Goal: Task Accomplishment & Management: Complete application form

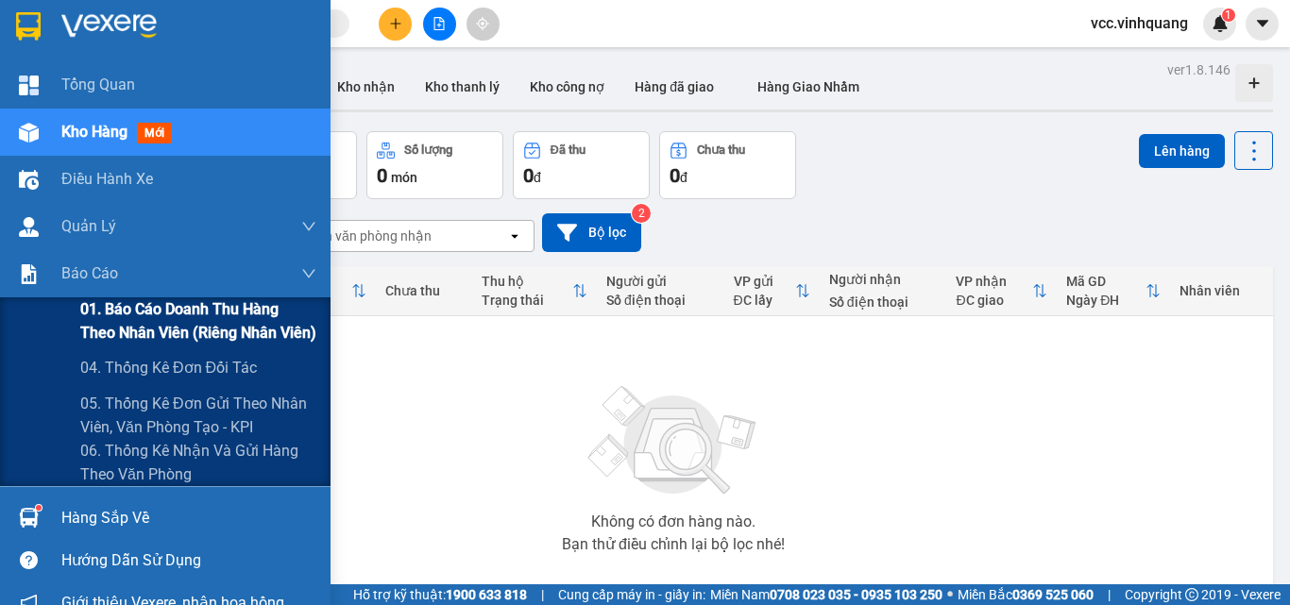
click at [132, 314] on span "01. Báo cáo doanh thu hàng theo nhân viên (riêng nhân viên)" at bounding box center [198, 320] width 236 height 47
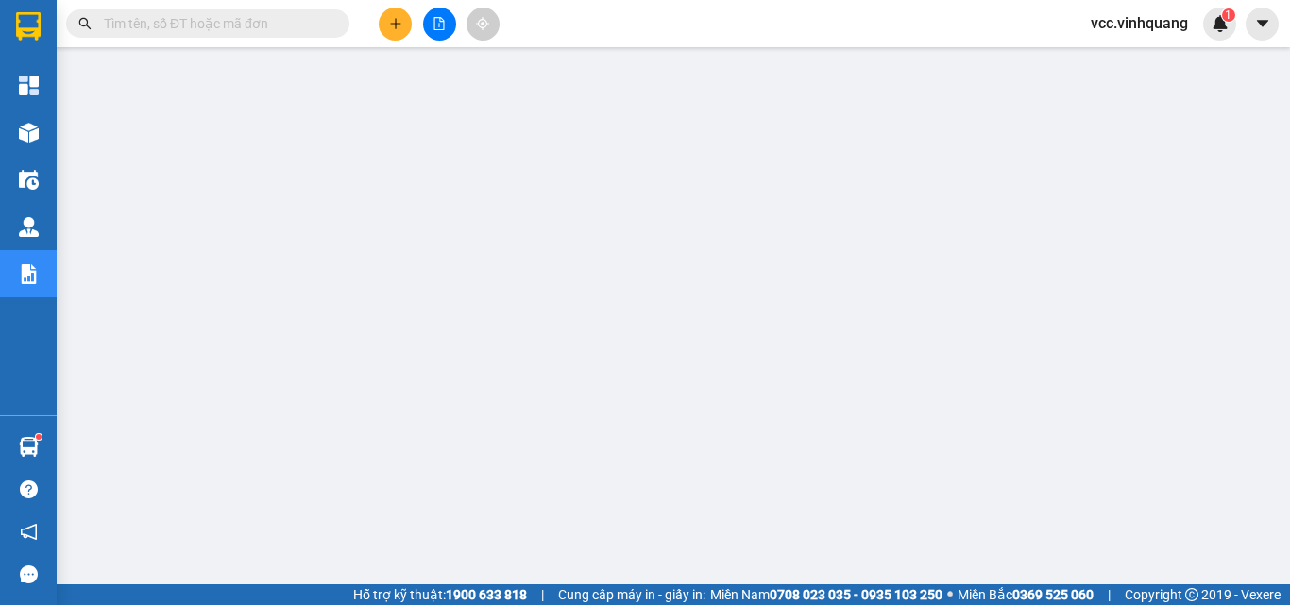
click at [387, 25] on button at bounding box center [395, 24] width 33 height 33
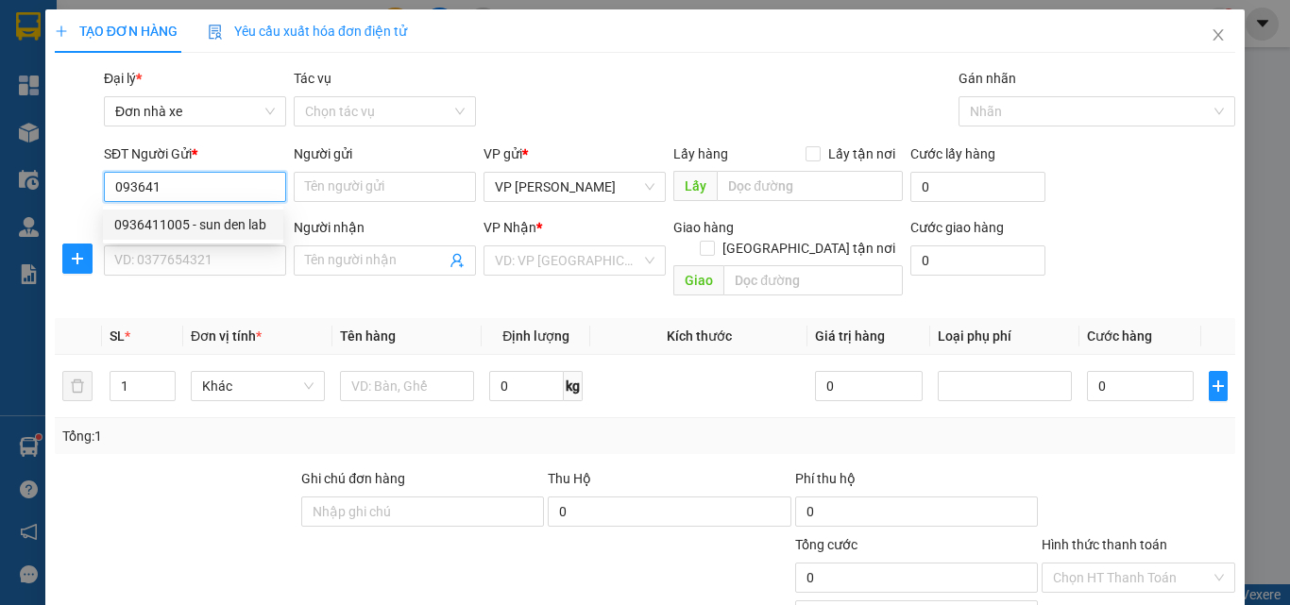
click at [250, 212] on div "0936411005 - sun den lab" at bounding box center [193, 225] width 180 height 30
type input "0936411005"
type input "sun den lab"
type input "0983212566"
type input "KIÊN"
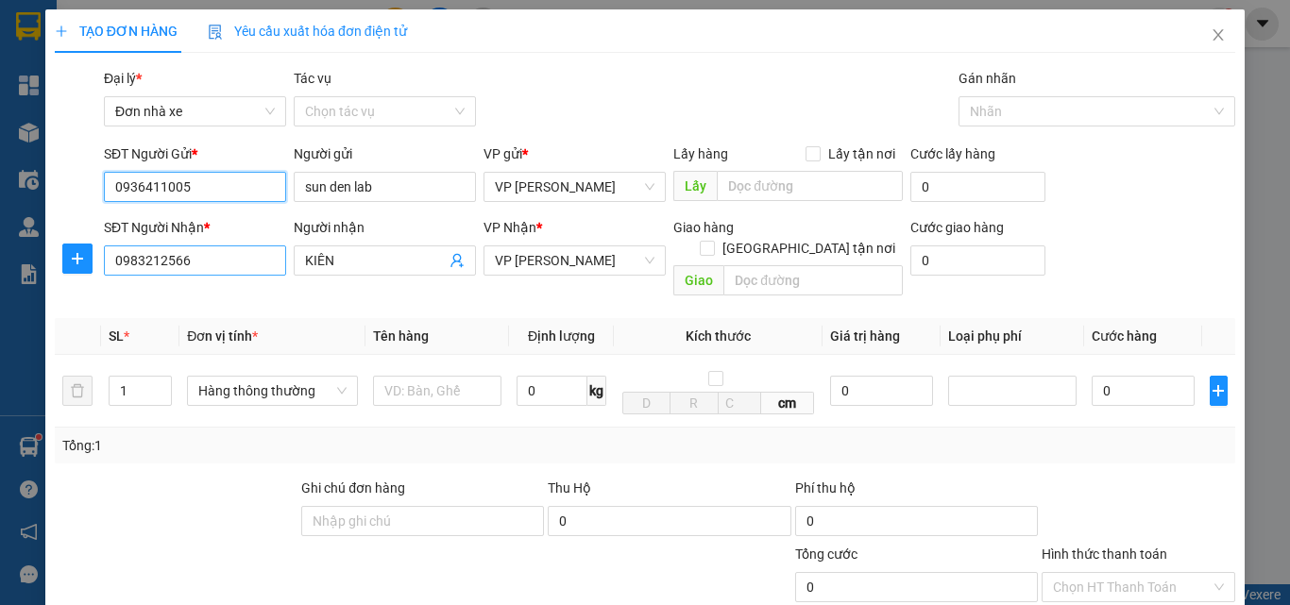
type input "0936411005"
click at [244, 257] on input "0983212566" at bounding box center [195, 261] width 182 height 30
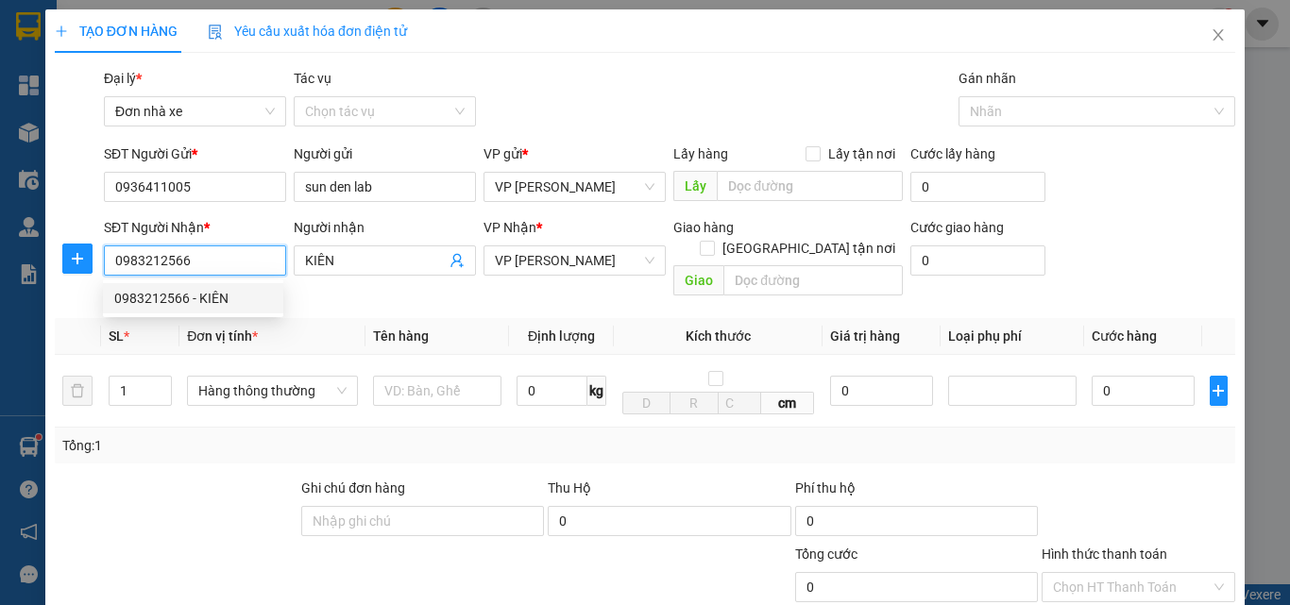
click at [244, 257] on input "0983212566" at bounding box center [195, 261] width 182 height 30
type input "0917783663"
click at [317, 302] on div "0917783663 - nha khoa dencos thanh hóa" at bounding box center [238, 298] width 248 height 21
type input "nha khoa dencos thanh hóa"
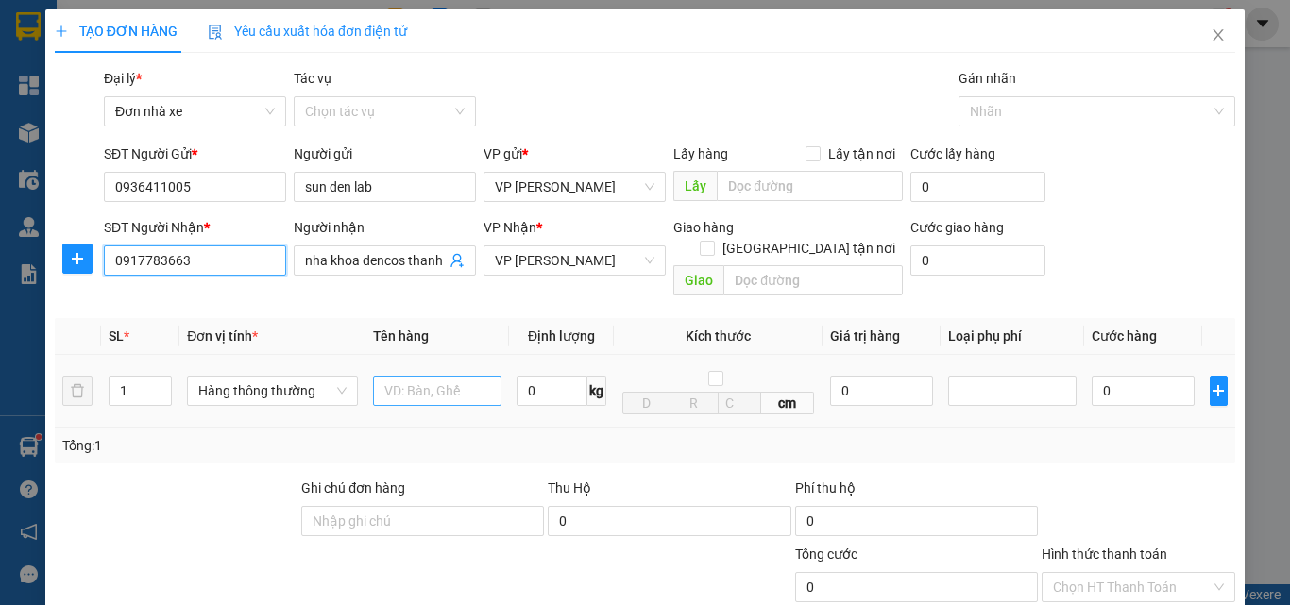
type input "0917783663"
click at [409, 376] on input "text" at bounding box center [437, 391] width 128 height 30
type input "HỘP RĂNG"
type input "1"
type input "30.000"
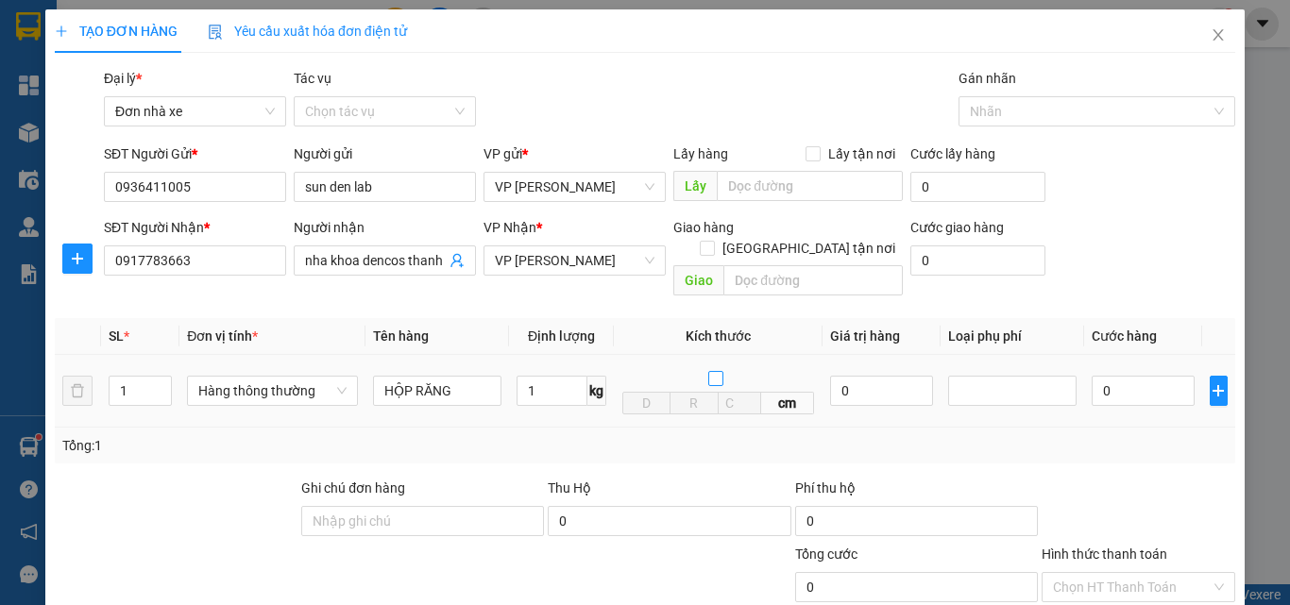
type input "30.000"
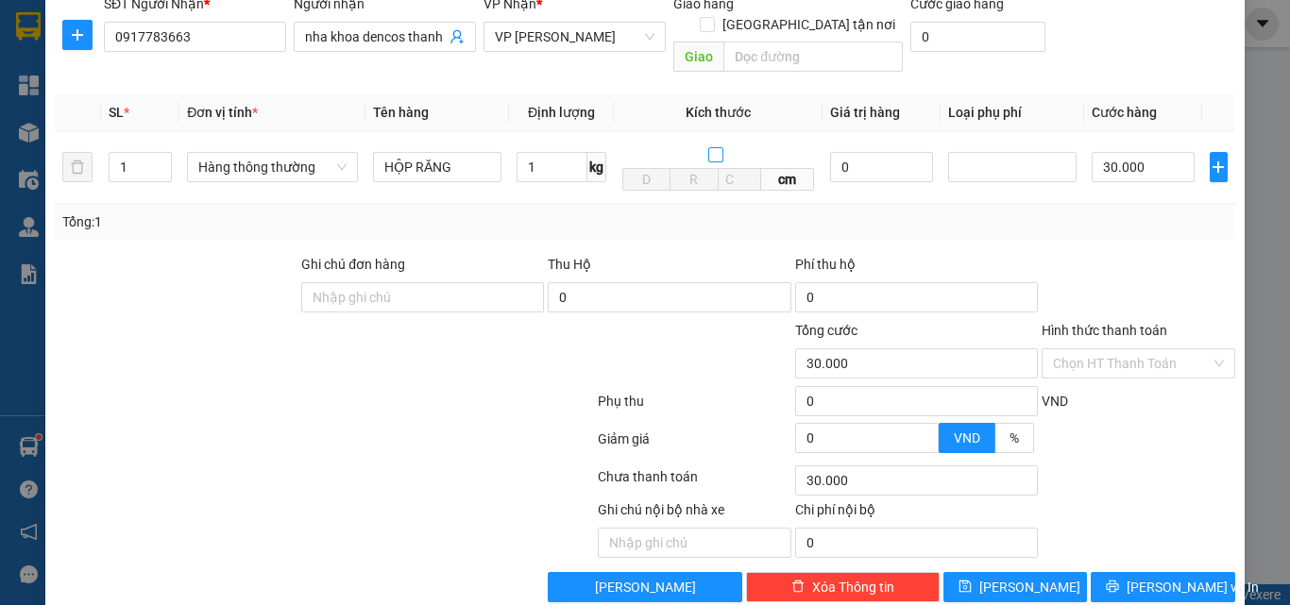
scroll to position [238, 0]
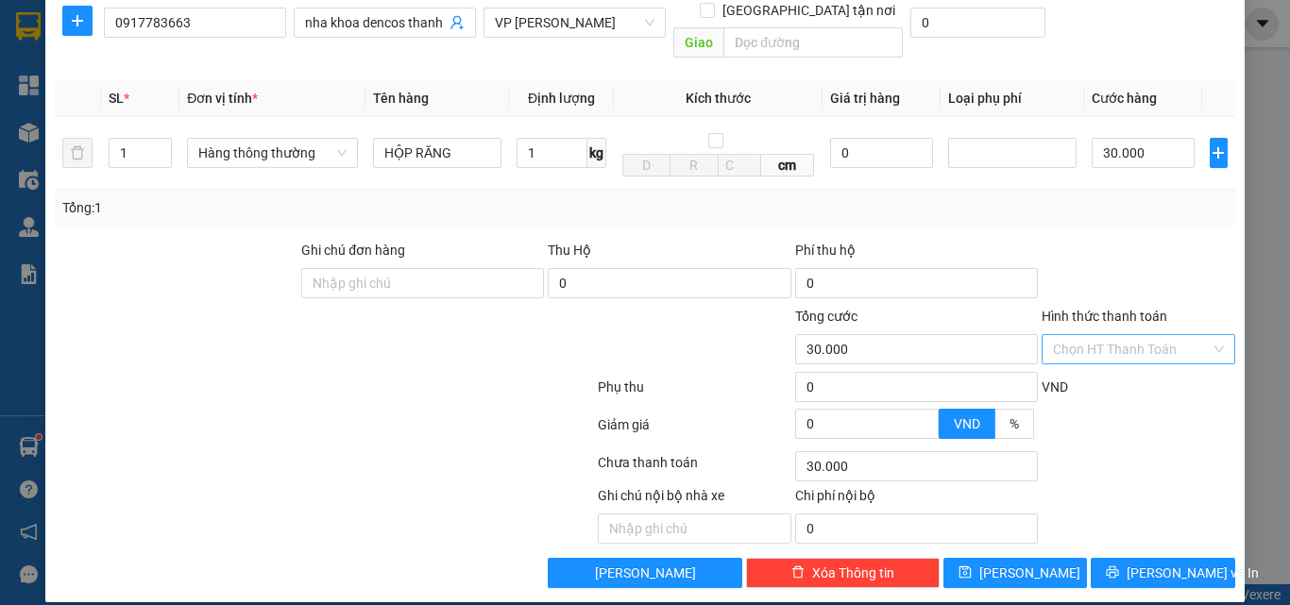
drag, startPoint x: 1135, startPoint y: 322, endPoint x: 1155, endPoint y: 326, distance: 20.2
click at [1144, 335] on input "Hình thức thanh toán" at bounding box center [1132, 349] width 158 height 28
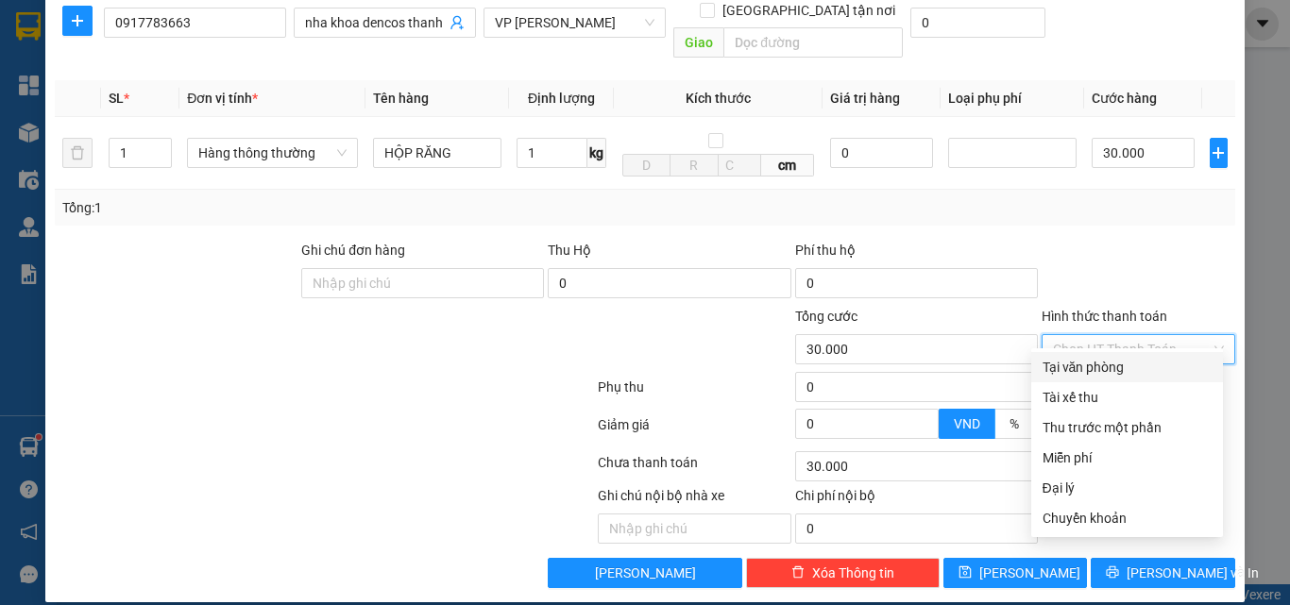
click at [1129, 362] on div "Tại văn phòng" at bounding box center [1127, 367] width 169 height 21
type input "0"
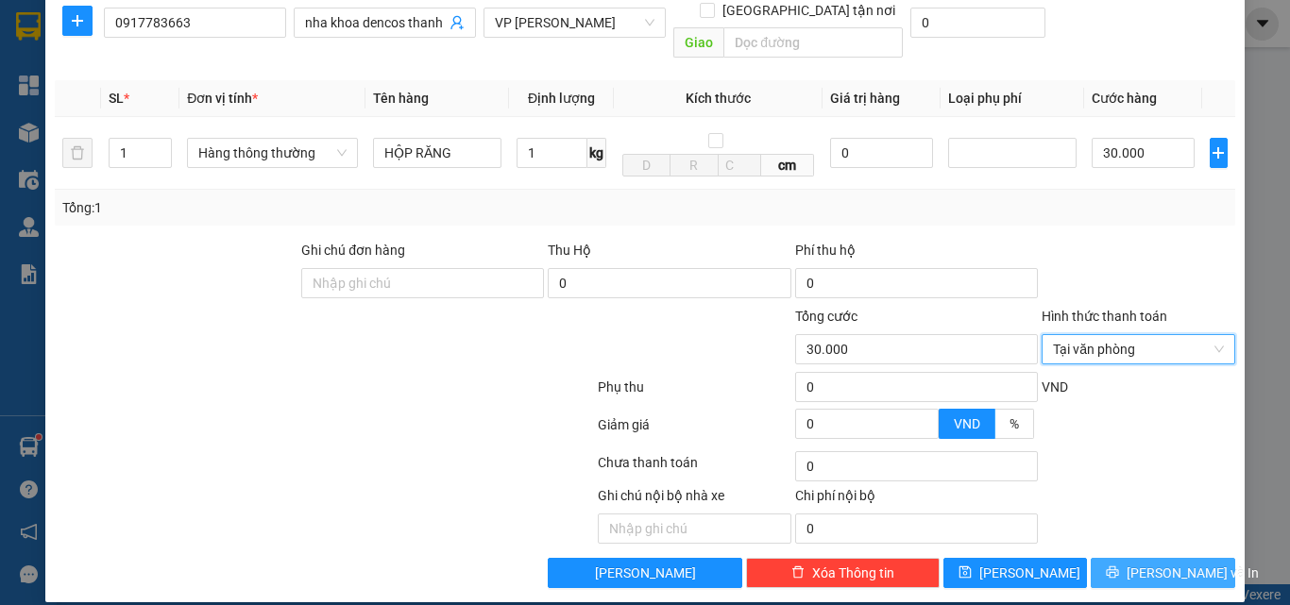
click at [1139, 563] on span "[PERSON_NAME] và In" at bounding box center [1193, 573] width 132 height 21
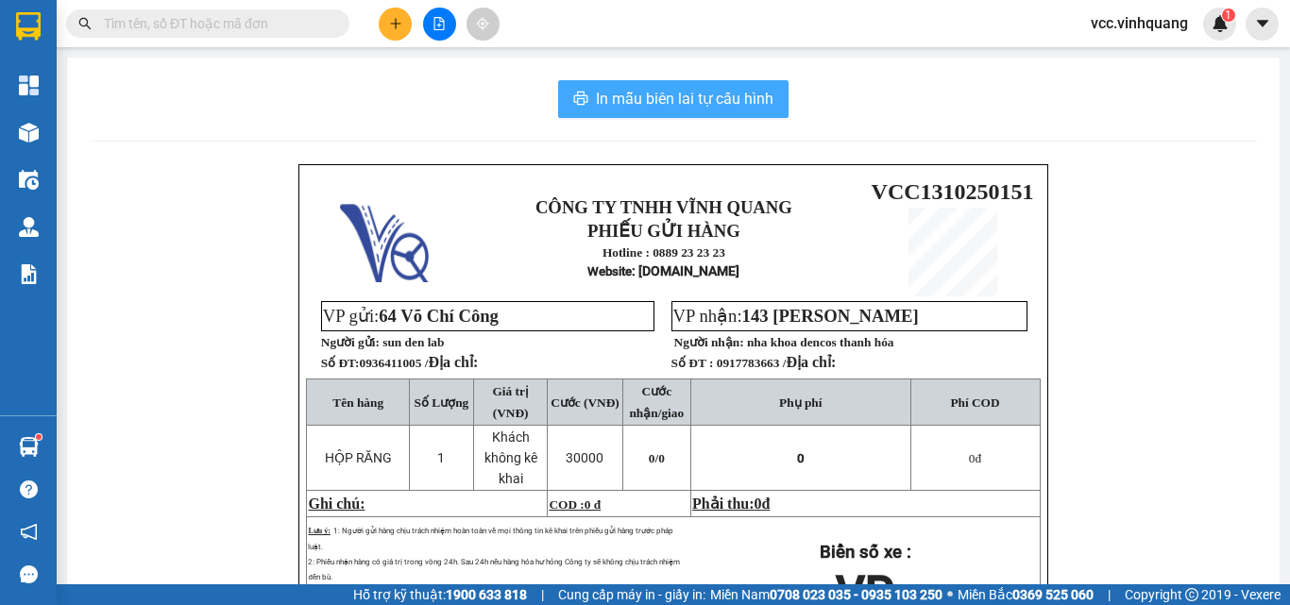
click at [636, 104] on span "In mẫu biên lai tự cấu hình" at bounding box center [685, 99] width 178 height 24
